Goal: Task Accomplishment & Management: Complete application form

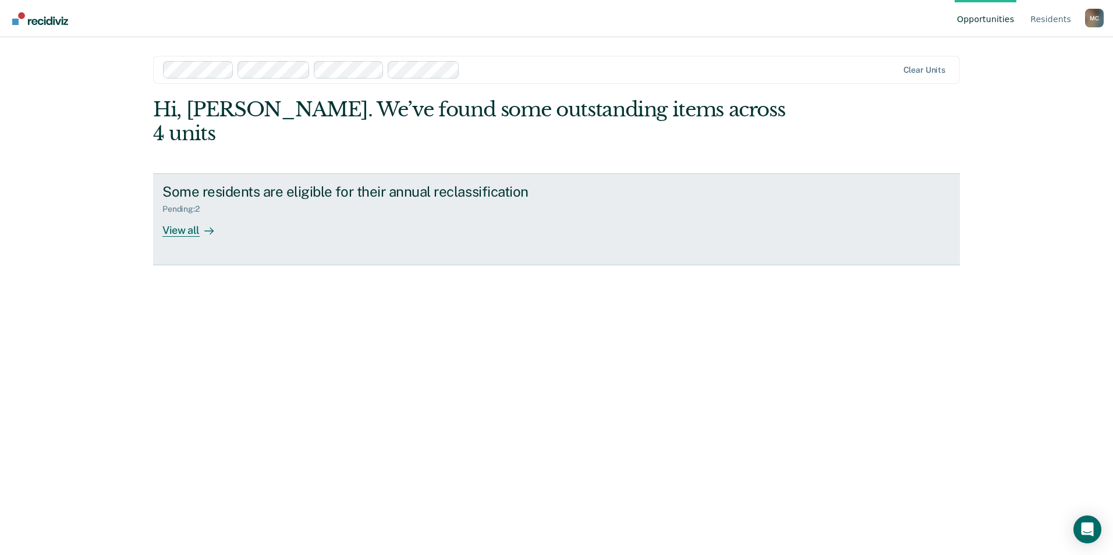
click at [273, 183] on div "Some residents are eligible for their annual reclassification" at bounding box center [366, 191] width 409 height 17
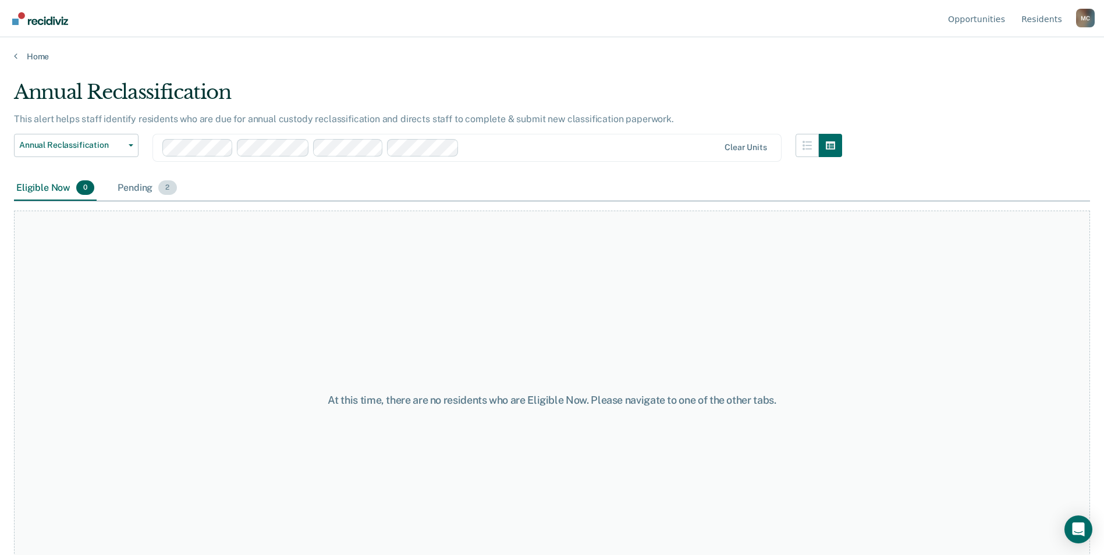
click at [165, 189] on span "2" at bounding box center [167, 187] width 18 height 15
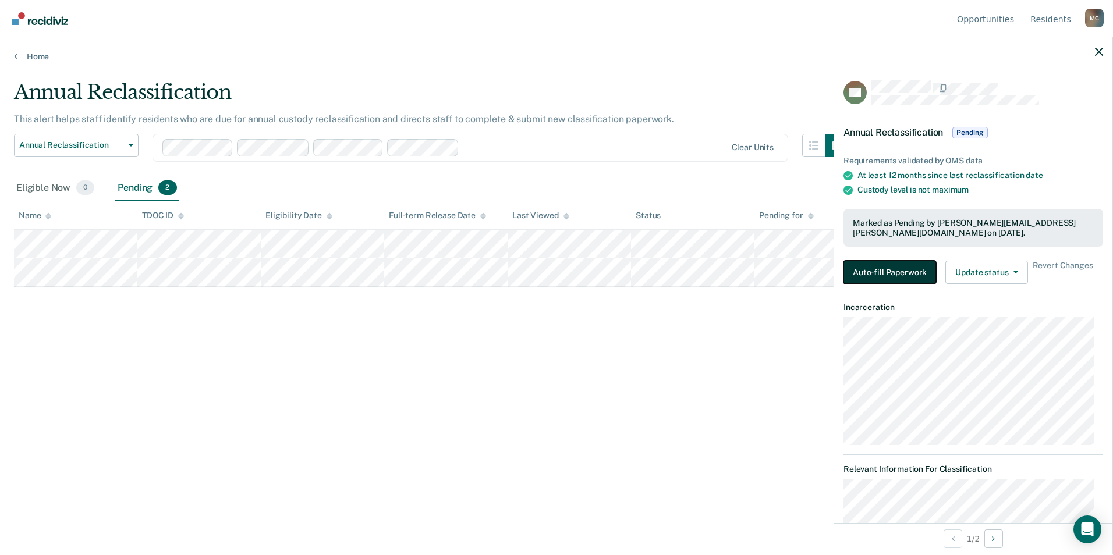
click at [877, 275] on button "Auto-fill Paperwork" at bounding box center [890, 272] width 93 height 23
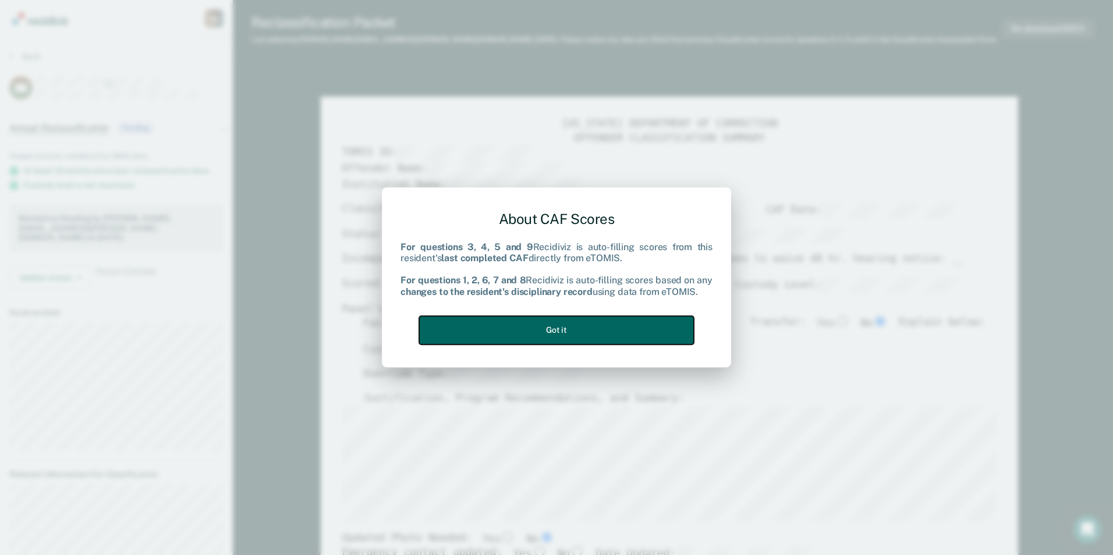
click at [600, 330] on button "Got it" at bounding box center [556, 330] width 275 height 29
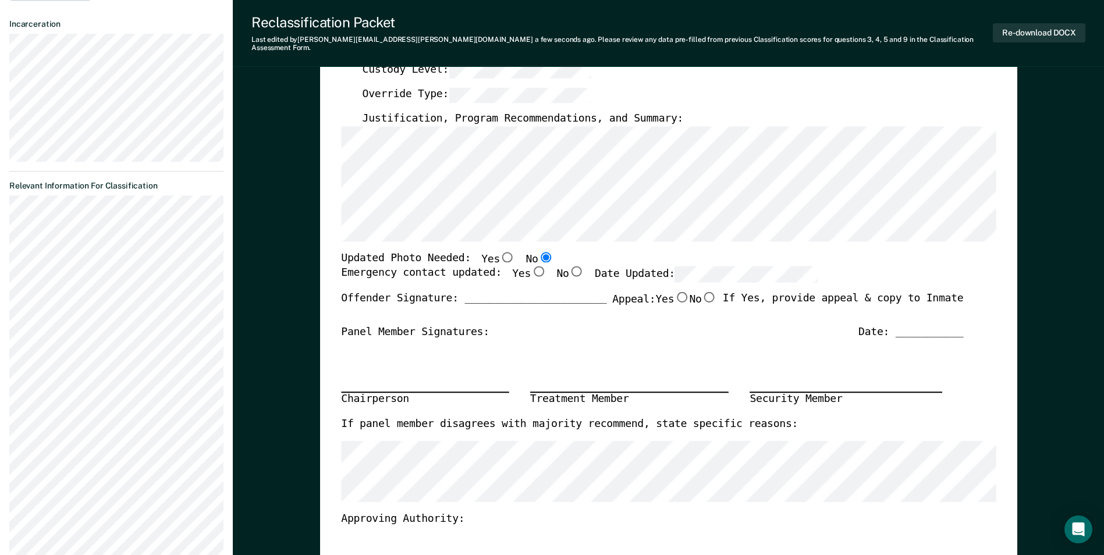
scroll to position [291, 0]
click at [531, 264] on input "Yes" at bounding box center [538, 269] width 15 height 10
type textarea "x"
radio input "true"
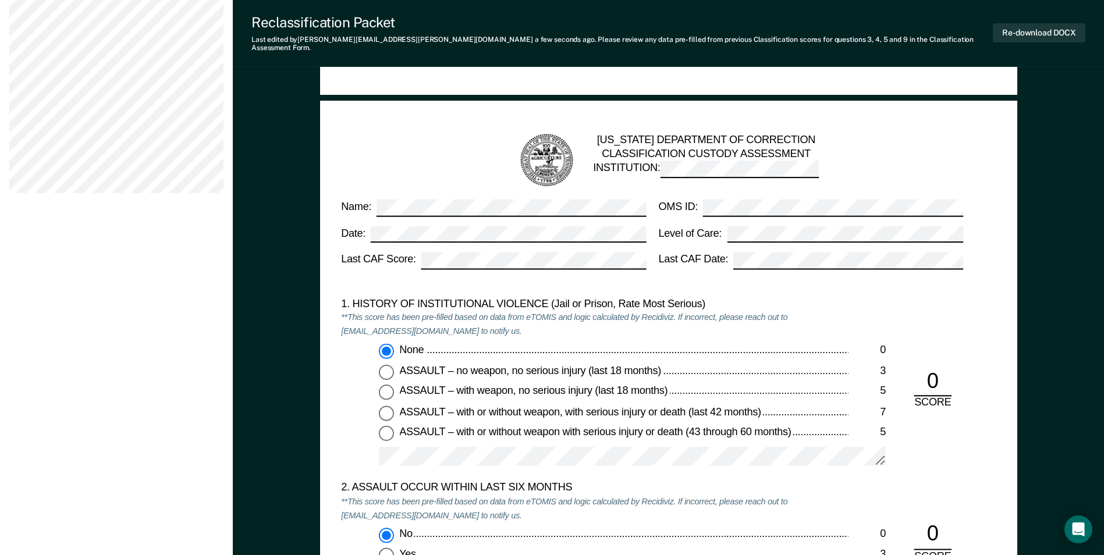
scroll to position [990, 0]
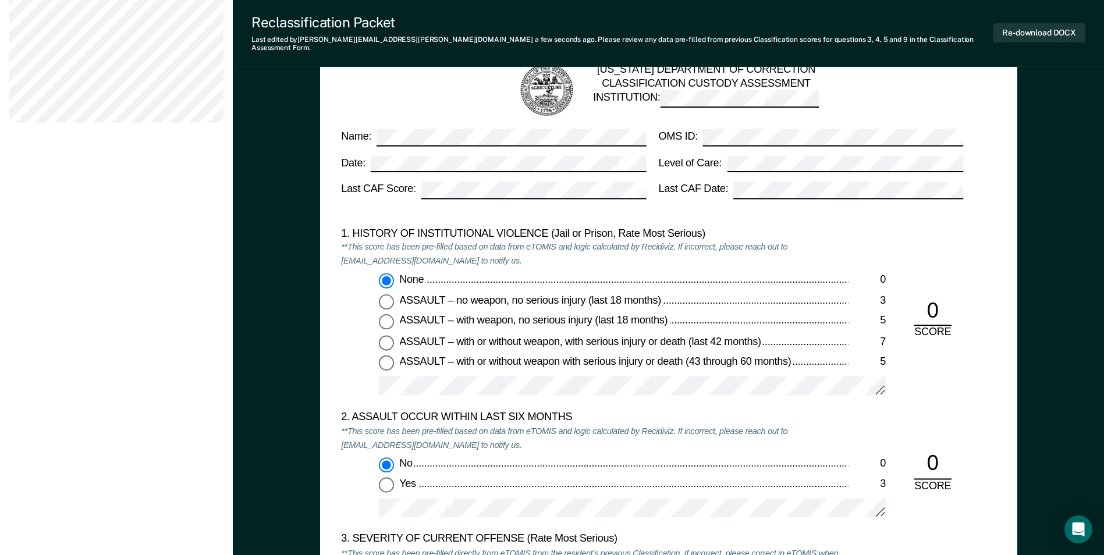
click at [972, 253] on div "1. HISTORY OF INSTITUTIONAL VIOLENCE (Jail or Prison, Rate Most Serious) **This…" at bounding box center [668, 319] width 655 height 184
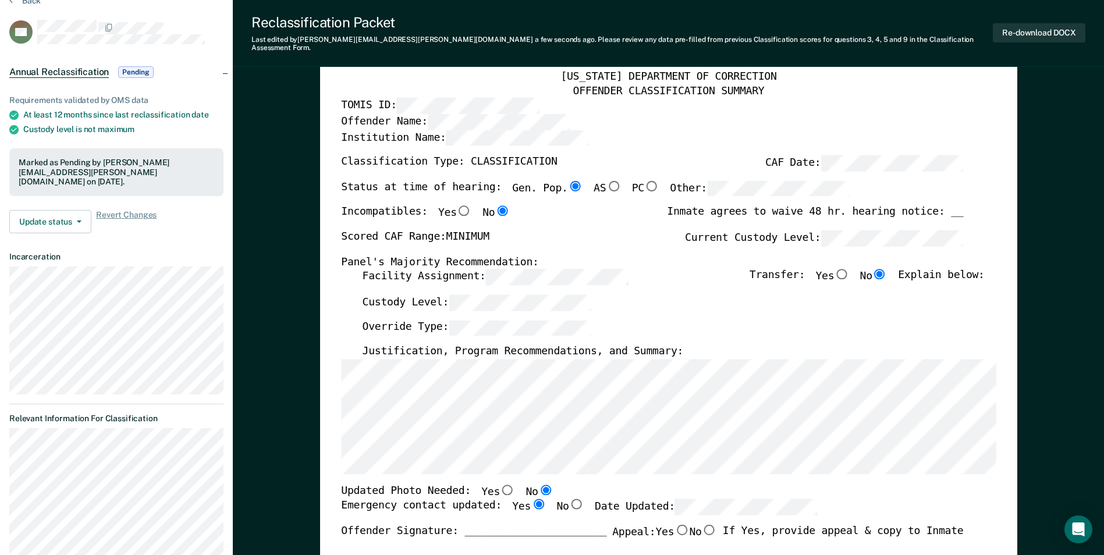
scroll to position [0, 0]
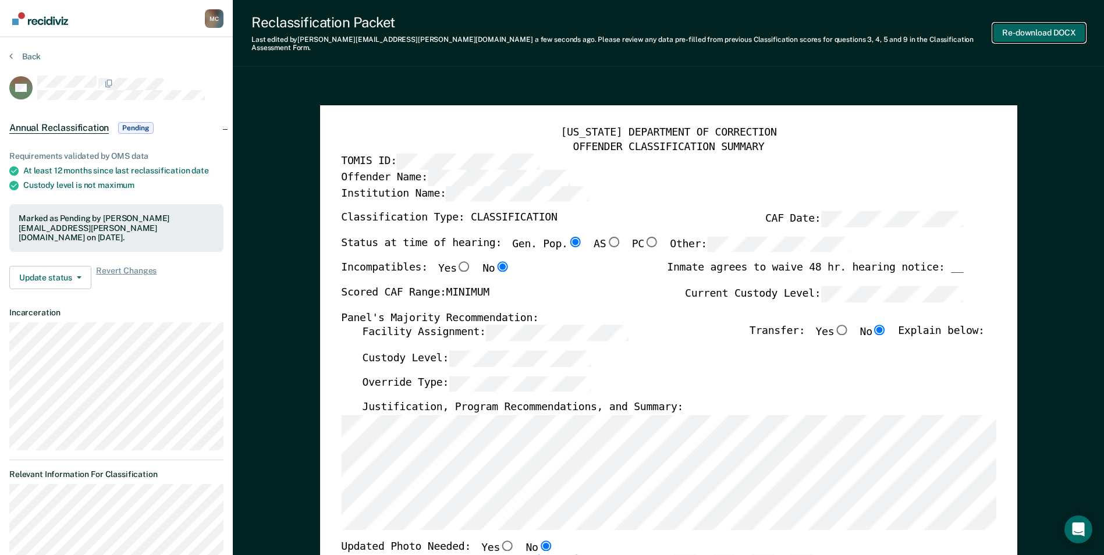
click at [1036, 29] on button "Re-download DOCX" at bounding box center [1039, 32] width 93 height 19
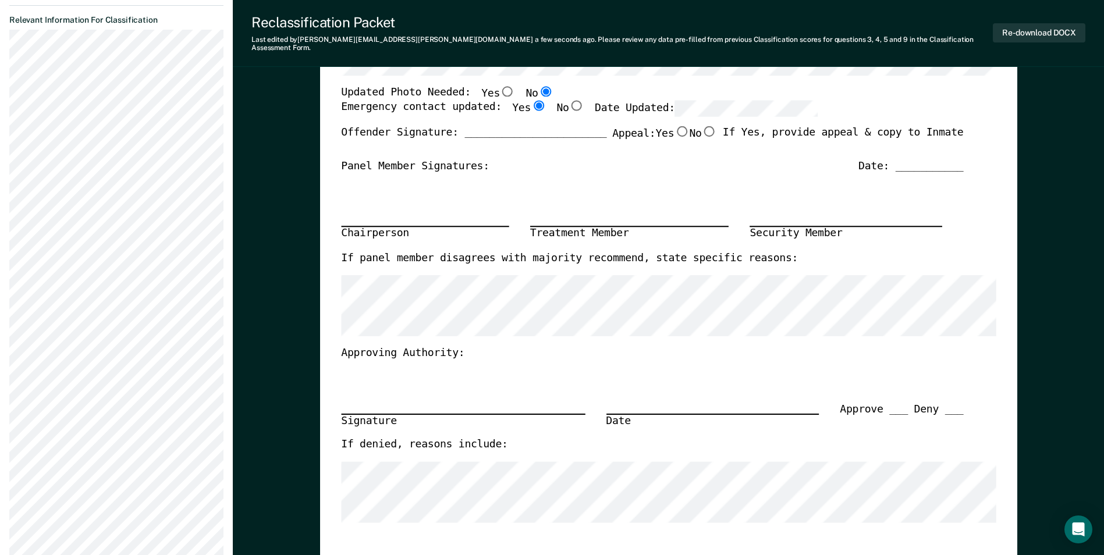
scroll to position [466, 0]
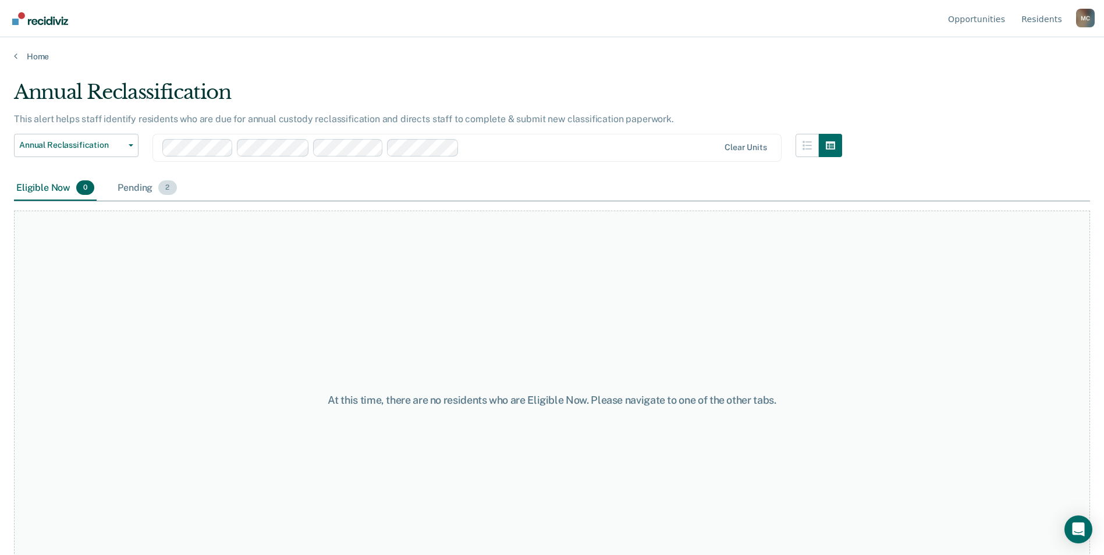
click at [166, 187] on span "2" at bounding box center [167, 187] width 18 height 15
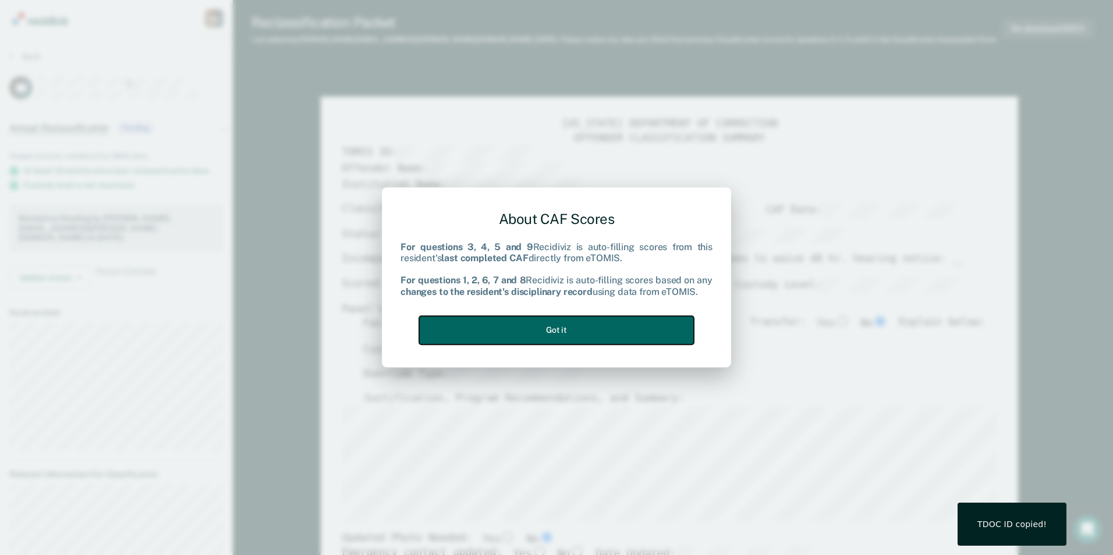
click at [582, 332] on button "Got it" at bounding box center [556, 330] width 275 height 29
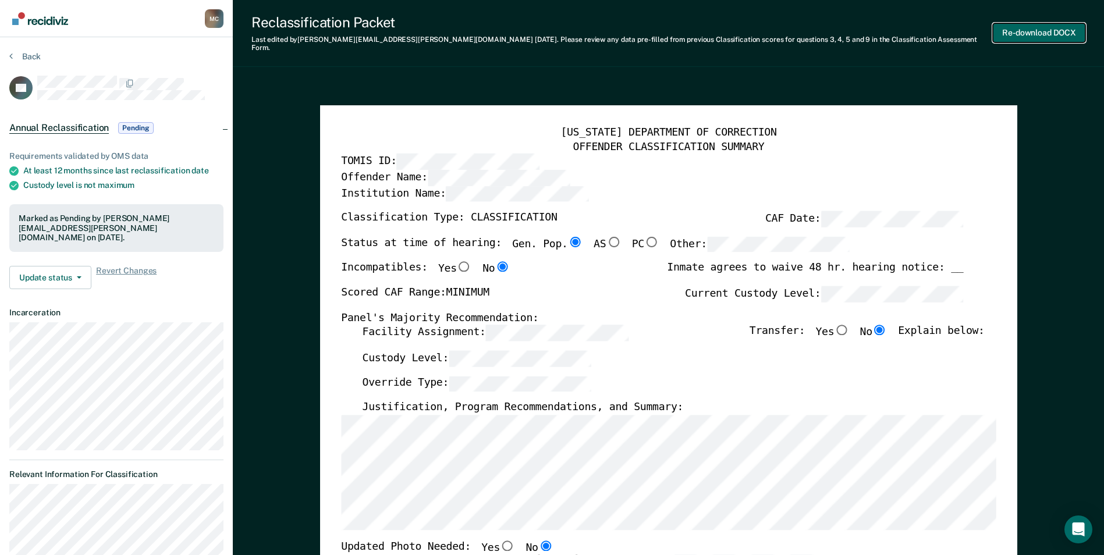
click at [1015, 27] on button "Re-download DOCX" at bounding box center [1039, 32] width 93 height 19
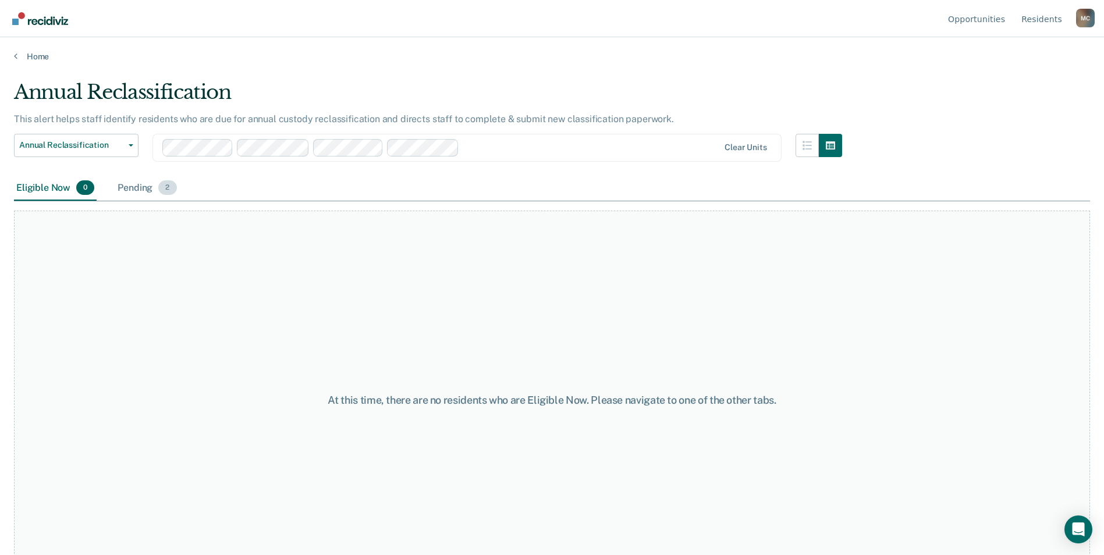
click at [168, 189] on span "2" at bounding box center [167, 187] width 18 height 15
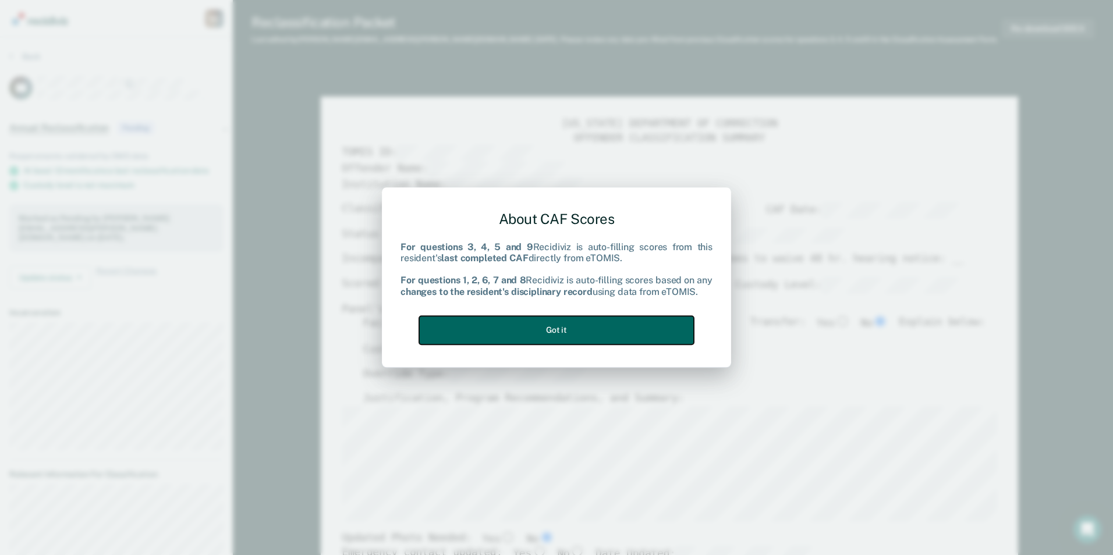
click at [563, 330] on button "Got it" at bounding box center [556, 330] width 275 height 29
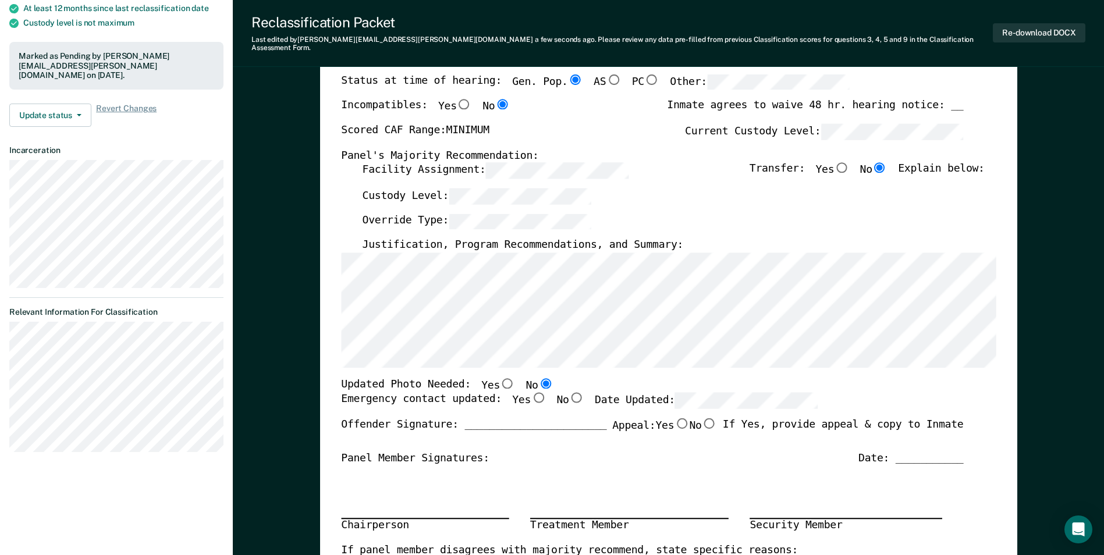
scroll to position [175, 0]
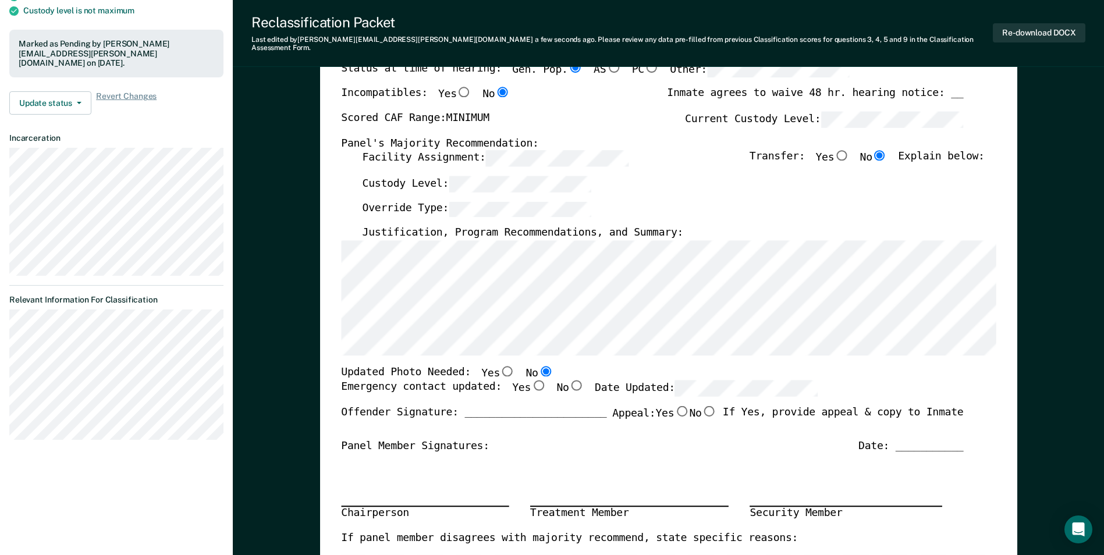
click at [531, 381] on input "Yes" at bounding box center [538, 386] width 15 height 10
type textarea "x"
radio input "true"
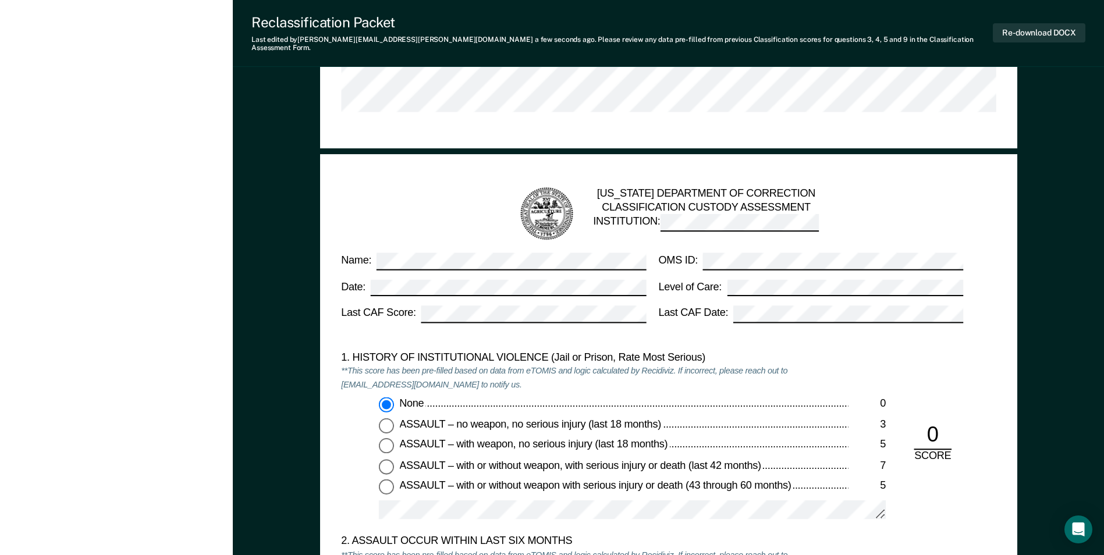
scroll to position [873, 0]
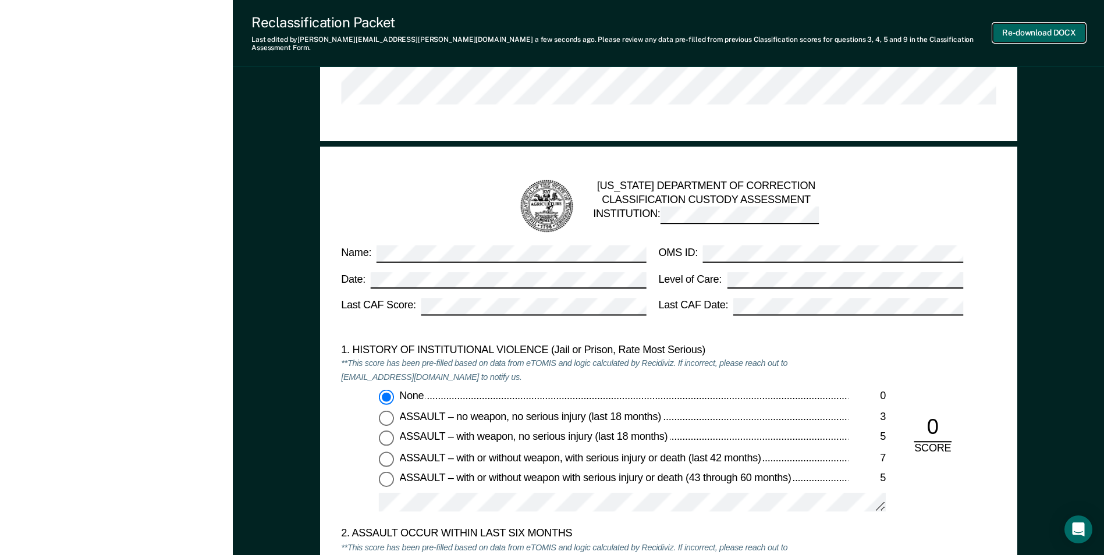
click at [1044, 27] on button "Re-download DOCX" at bounding box center [1039, 32] width 93 height 19
type textarea "x"
